Goal: Information Seeking & Learning: Learn about a topic

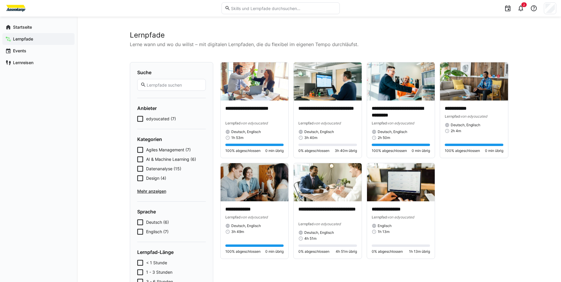
scroll to position [3, 0]
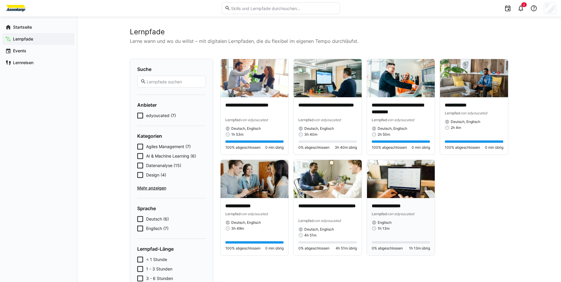
click at [399, 183] on img at bounding box center [401, 179] width 68 height 38
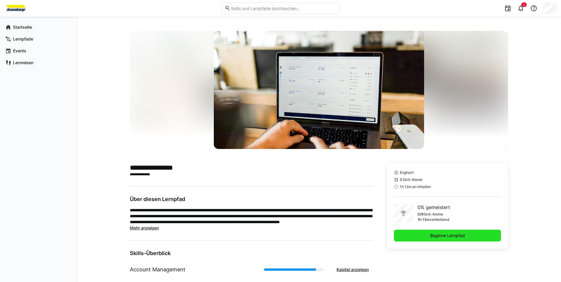
click at [458, 236] on span "Beginne Lernpfad" at bounding box center [448, 236] width 36 height 6
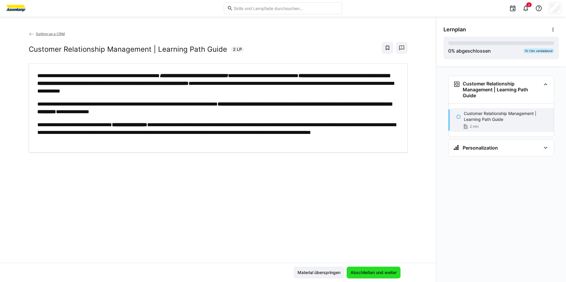
click at [380, 274] on span "Abschließen und weiter" at bounding box center [373, 273] width 48 height 6
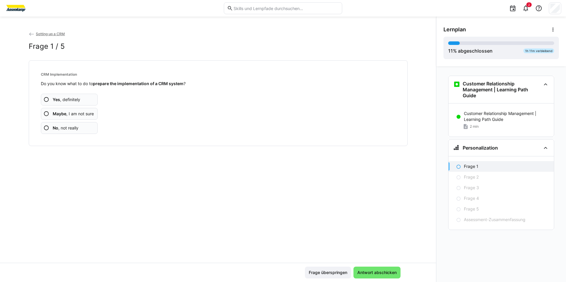
click at [68, 100] on span "Yes , definitely" at bounding box center [67, 100] width 28 height 6
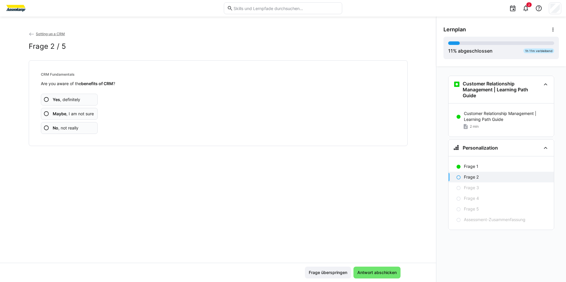
click at [68, 100] on span "Yes , definitely" at bounding box center [67, 100] width 28 height 6
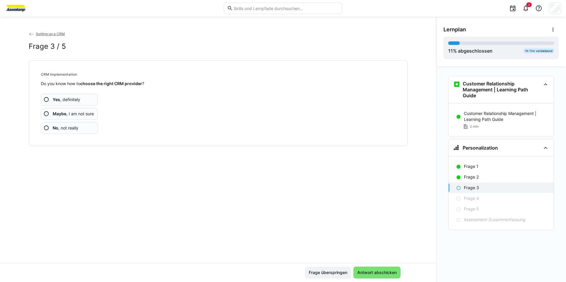
click at [68, 100] on span "Yes , definitely" at bounding box center [67, 100] width 28 height 6
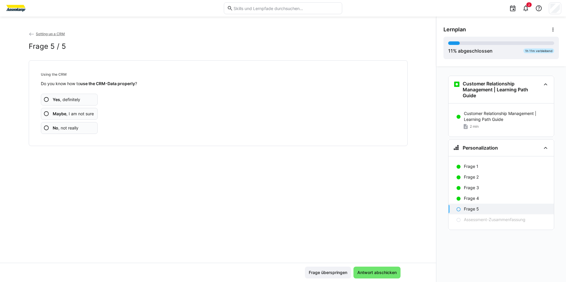
click at [68, 100] on span "Yes , definitely" at bounding box center [67, 100] width 28 height 6
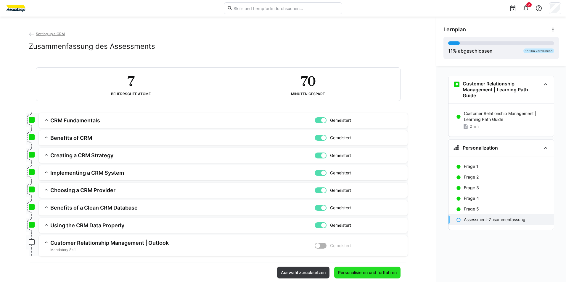
click at [356, 274] on span "Personalisieren und fortfahren" at bounding box center [367, 273] width 60 height 6
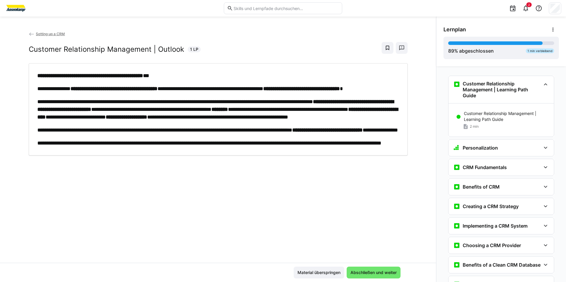
scroll to position [56, 0]
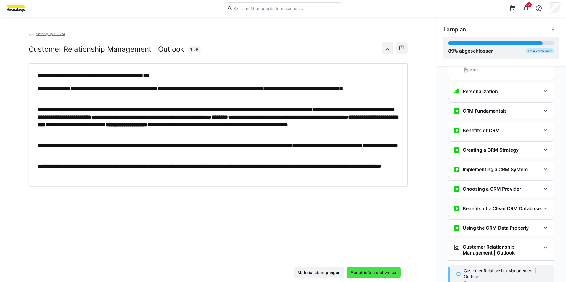
click at [368, 275] on span "Abschließen und weiter" at bounding box center [373, 273] width 48 height 6
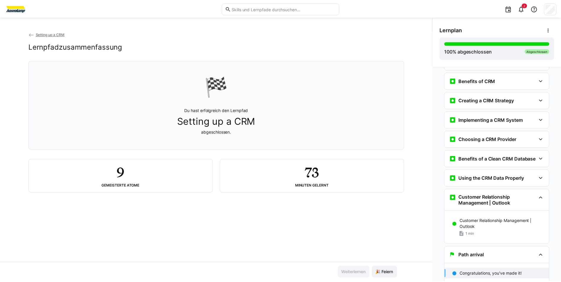
scroll to position [107, 0]
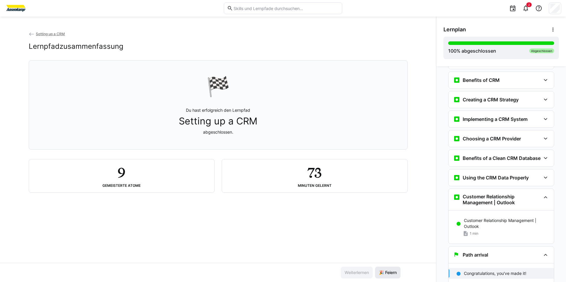
click at [380, 274] on span "🎉 Feiern" at bounding box center [388, 273] width 20 height 6
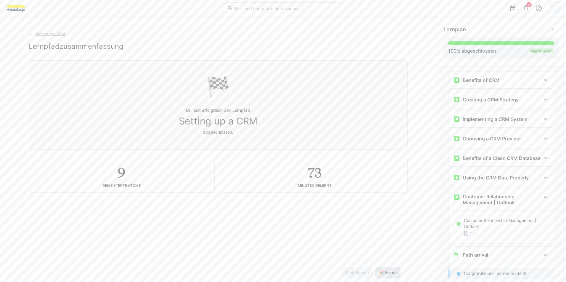
click at [380, 274] on span "🎉 Feiern" at bounding box center [388, 273] width 20 height 6
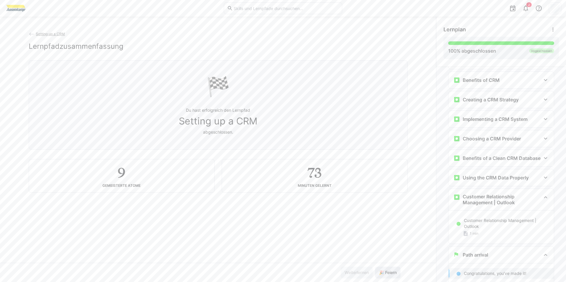
click at [380, 274] on span "🎉 Feiern" at bounding box center [388, 273] width 20 height 6
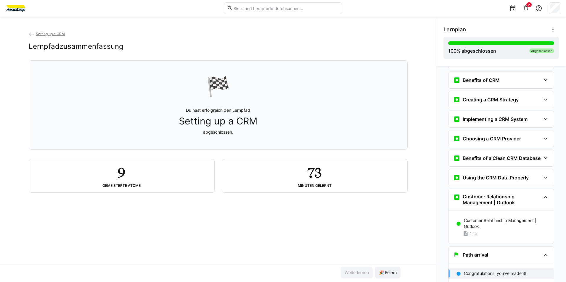
click at [51, 32] on span "Setting up a CRM" at bounding box center [50, 34] width 29 height 4
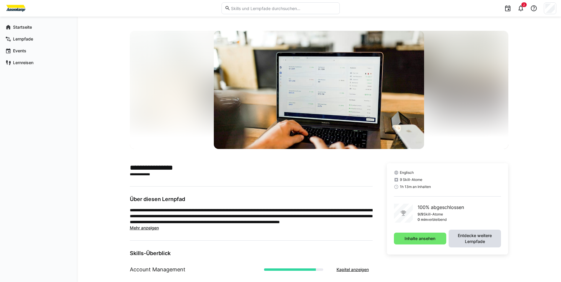
click at [473, 240] on span "Entdecke weitere Lernpfade" at bounding box center [475, 239] width 46 height 12
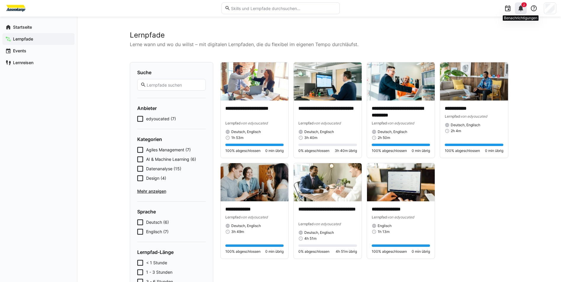
click at [521, 9] on eds-icon at bounding box center [520, 8] width 7 height 7
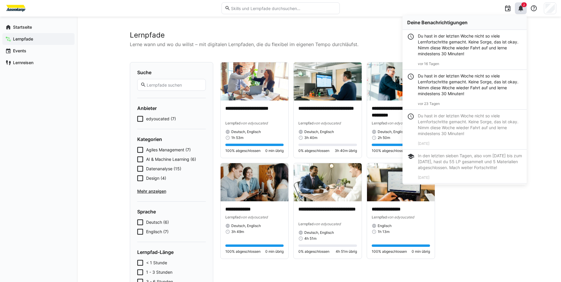
click at [542, 74] on div "**********" at bounding box center [319, 180] width 484 height 326
